Goal: Task Accomplishment & Management: Manage account settings

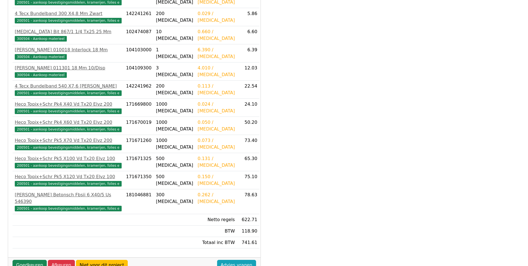
scroll to position [334, 0]
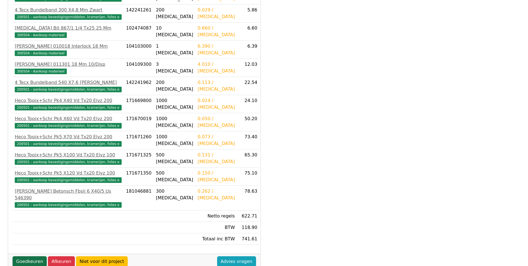
click at [28, 256] on link "Goedkeuren" at bounding box center [30, 261] width 34 height 11
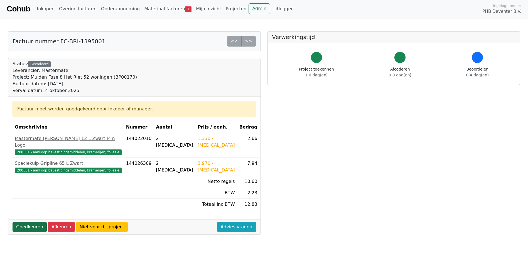
click at [30, 221] on link "Goedkeuren" at bounding box center [30, 226] width 34 height 11
